Goal: Contribute content: Contribute content

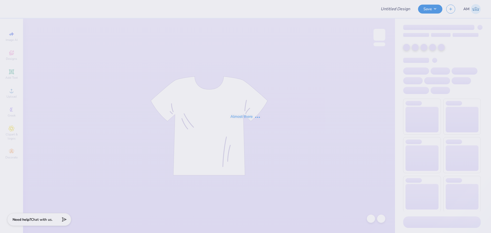
type input "Cheer Tees"
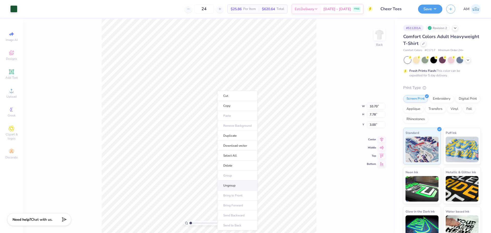
click at [230, 182] on li "Ungroup" at bounding box center [237, 186] width 40 height 10
type input "1"
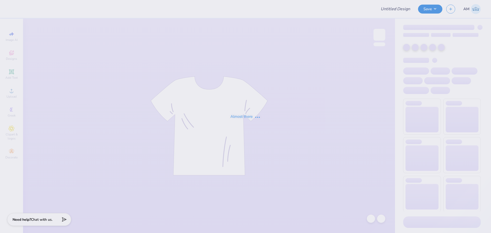
type input "Cheer Tees"
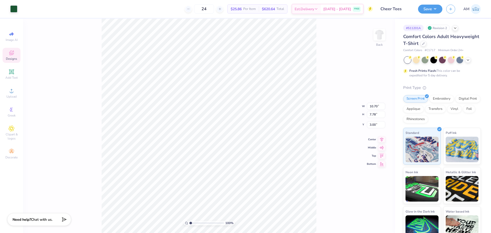
click at [12, 49] on div "Designs" at bounding box center [12, 55] width 18 height 15
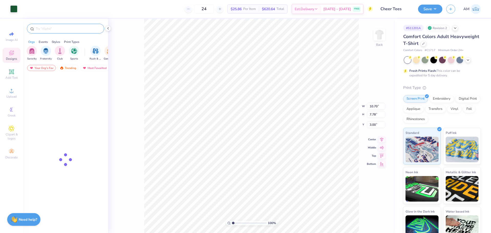
click at [59, 29] on input "text" at bounding box center [67, 28] width 65 height 5
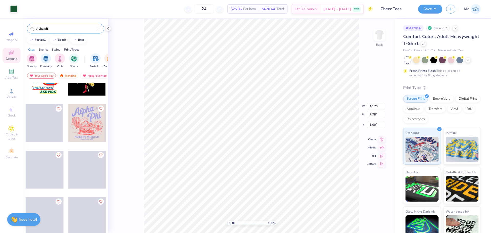
scroll to position [1330, 0]
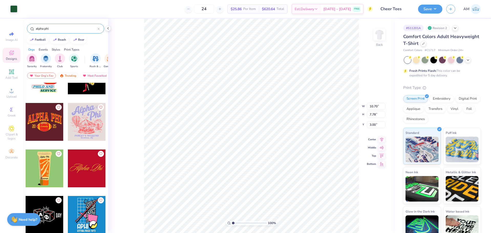
click at [63, 28] on input "alpha phi" at bounding box center [66, 28] width 62 height 5
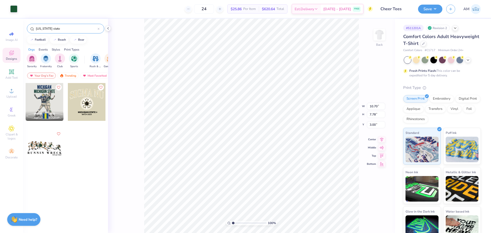
click at [67, 32] on div "michigan state" at bounding box center [65, 29] width 77 height 10
click at [72, 30] on input "michigan state" at bounding box center [66, 28] width 62 height 5
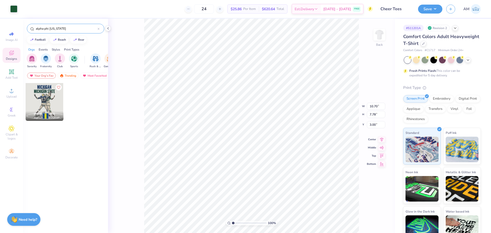
drag, startPoint x: 51, startPoint y: 28, endPoint x: 98, endPoint y: 30, distance: 46.6
click at [97, 30] on input "alpha phi michigan" at bounding box center [66, 28] width 62 height 5
type input "alpha phi"
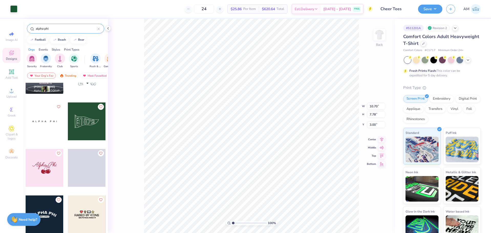
scroll to position [3230, 0]
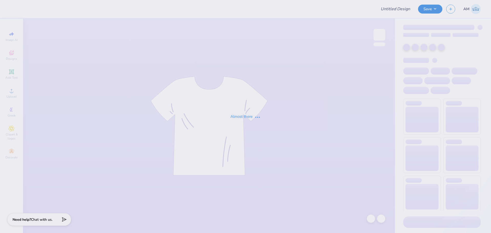
type input "Cheer Tees"
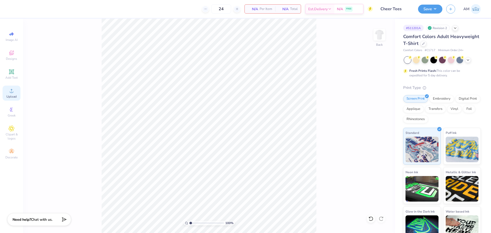
click at [15, 94] on div "Upload" at bounding box center [12, 93] width 18 height 15
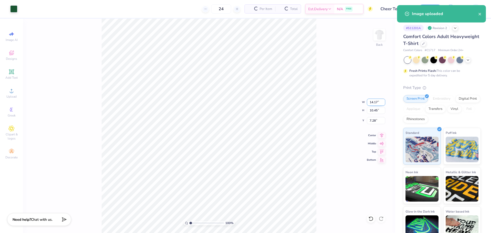
click at [375, 103] on input "14.17" at bounding box center [375, 102] width 18 height 7
type input "10.70"
type input "7.89"
click at [374, 121] on input "8.56" at bounding box center [375, 120] width 18 height 7
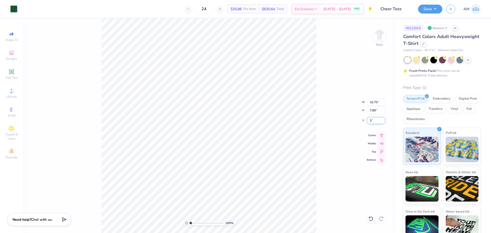
type input "3.00"
click at [381, 136] on icon at bounding box center [381, 135] width 3 height 4
type input "1.10522621487156"
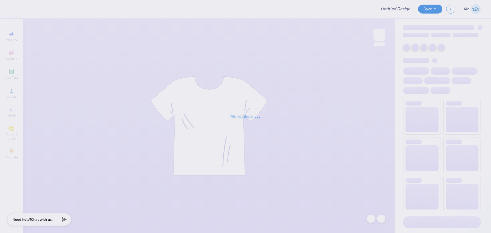
type input "Cheer Tees"
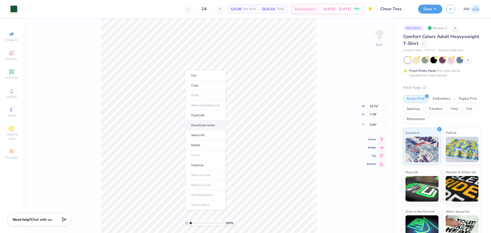
click at [212, 125] on li "Download vector" at bounding box center [205, 125] width 40 height 10
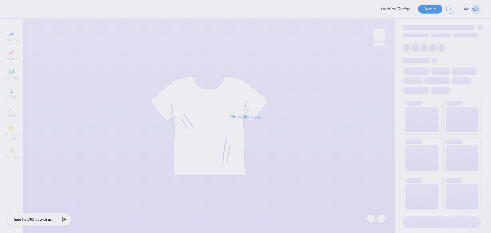
type input "Cheer Tees"
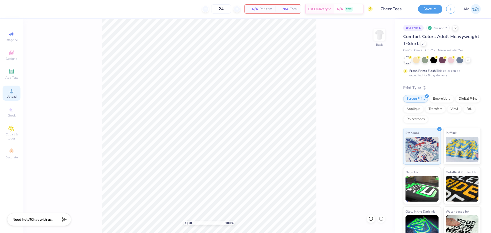
click at [6, 96] on div "Upload" at bounding box center [12, 93] width 18 height 15
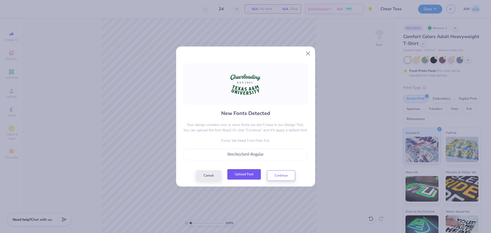
click at [241, 174] on button "Upload Font" at bounding box center [244, 174] width 34 height 10
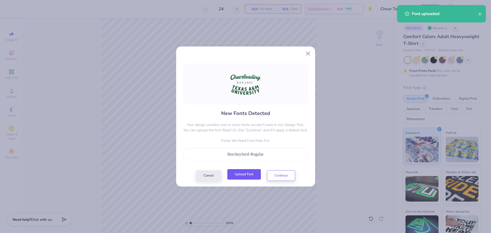
click at [250, 179] on button "Upload Font" at bounding box center [244, 174] width 34 height 10
click at [247, 178] on div "Cancel Upload Font Continue" at bounding box center [245, 176] width 99 height 10
click at [287, 177] on button "Continue" at bounding box center [281, 174] width 28 height 10
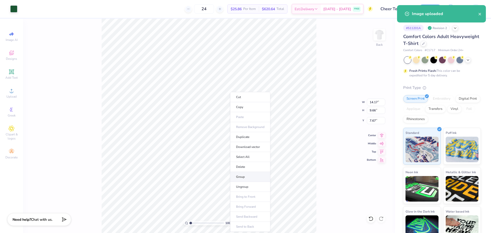
click at [247, 175] on li "Group" at bounding box center [250, 177] width 40 height 10
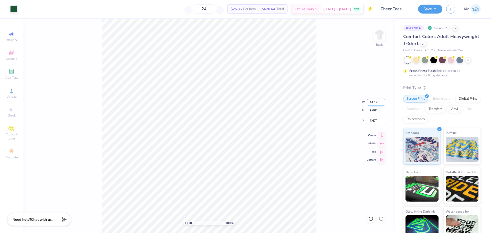
click at [371, 100] on input "14.17" at bounding box center [375, 102] width 18 height 7
click at [373, 102] on input "10.7" at bounding box center [375, 102] width 18 height 7
type input "10.70"
type input "7.29"
click at [372, 119] on input "8.85" at bounding box center [375, 120] width 18 height 7
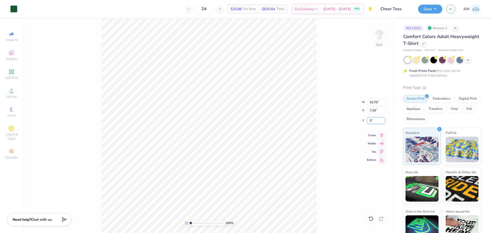
type input "3.00"
click at [233, 188] on li "Ungroup" at bounding box center [241, 187] width 40 height 10
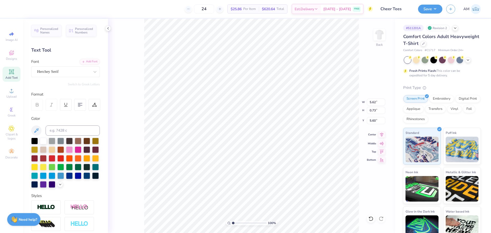
click at [380, 136] on icon at bounding box center [381, 135] width 7 height 6
click at [382, 136] on icon at bounding box center [381, 135] width 7 height 6
click at [371, 218] on icon at bounding box center [370, 218] width 5 height 5
type input "6.82"
click at [381, 134] on icon at bounding box center [381, 135] width 7 height 6
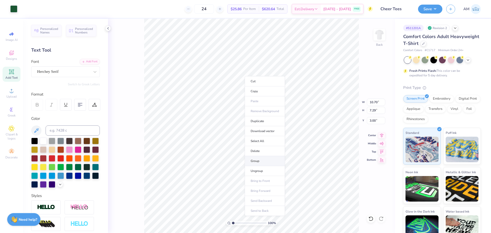
click at [258, 162] on li "Group" at bounding box center [265, 161] width 40 height 10
click at [107, 29] on icon at bounding box center [108, 28] width 4 height 4
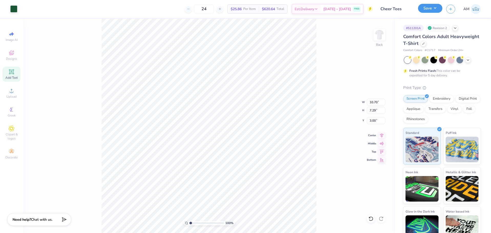
click at [431, 9] on button "Save" at bounding box center [430, 8] width 24 height 9
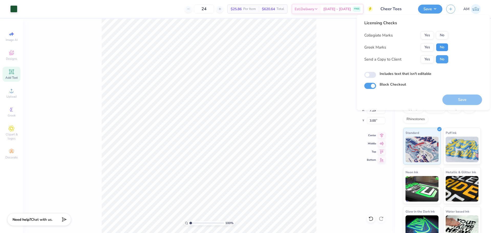
click at [444, 47] on button "No" at bounding box center [442, 47] width 12 height 8
click at [427, 35] on button "Yes" at bounding box center [426, 35] width 13 height 8
click at [428, 60] on button "Yes" at bounding box center [426, 59] width 13 height 8
click at [457, 101] on button "Save" at bounding box center [462, 100] width 40 height 10
